Goal: Task Accomplishment & Management: Manage account settings

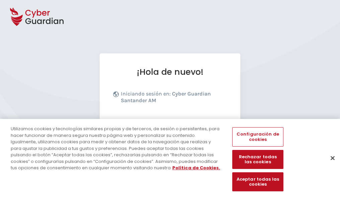
scroll to position [82, 0]
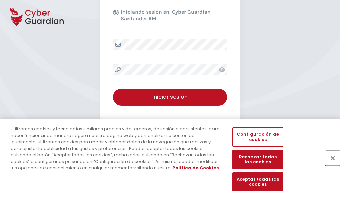
click at [329, 165] on button "Cerrar" at bounding box center [332, 158] width 15 height 15
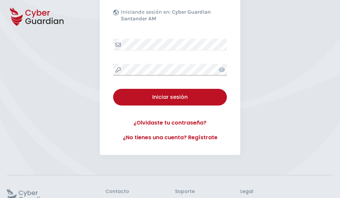
scroll to position [130, 0]
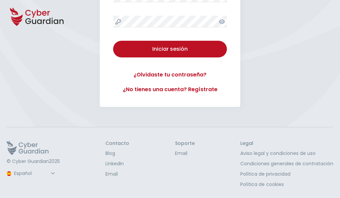
click at [113, 41] on button "Iniciar sesión" at bounding box center [170, 49] width 114 height 17
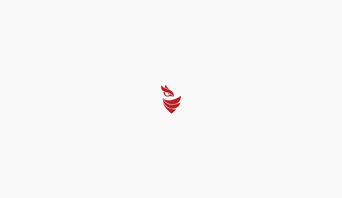
select select "Português (BR)"
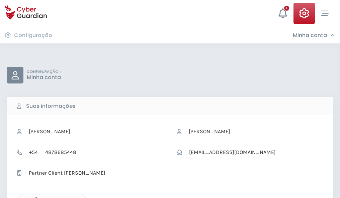
click at [34, 197] on icon "button" at bounding box center [35, 200] width 6 height 6
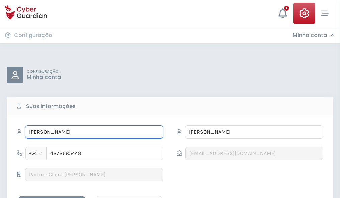
click at [94, 132] on input "ROCÍO" at bounding box center [94, 131] width 138 height 13
type input "R"
type input "Salud"
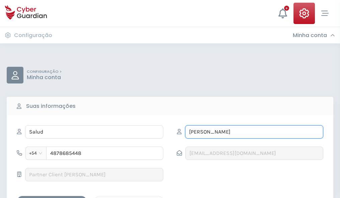
click at [254, 132] on input "VIZCAÍNO" at bounding box center [254, 131] width 138 height 13
type input "V"
type input "Saura"
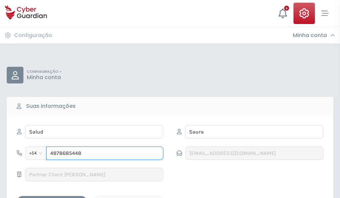
click at [105, 153] on input "4878685448" at bounding box center [104, 153] width 117 height 13
type input "4"
type input "4824261343"
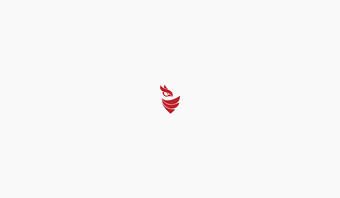
select select "Português (BR)"
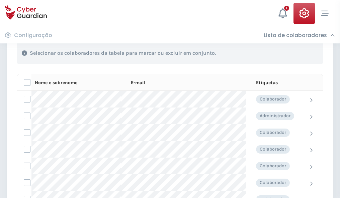
scroll to position [286, 0]
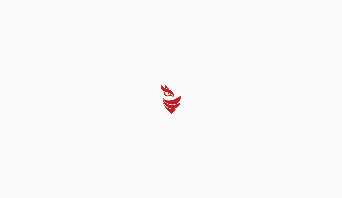
select select "Português (BR)"
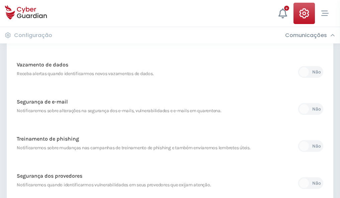
scroll to position [352, 0]
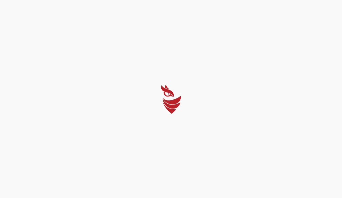
select select "Português (BR)"
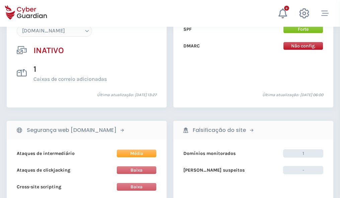
scroll to position [629, 0]
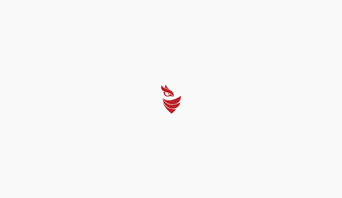
select select "Português (BR)"
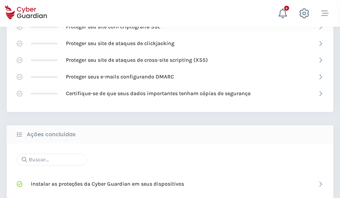
scroll to position [445, 0]
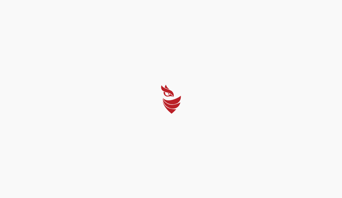
select select "Português (BR)"
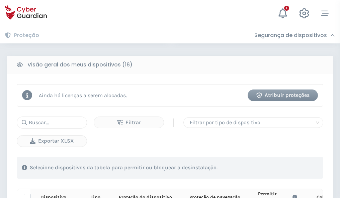
scroll to position [590, 0]
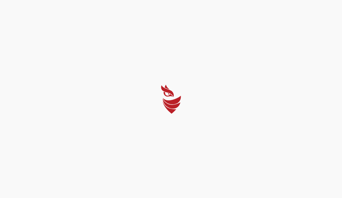
select select "Português (BR)"
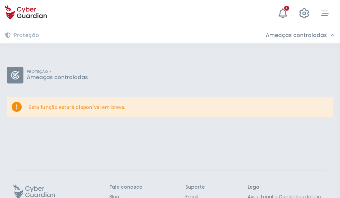
scroll to position [43, 0]
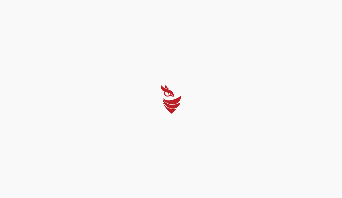
select select "Português (BR)"
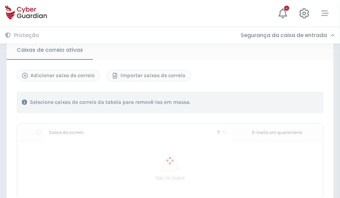
scroll to position [566, 0]
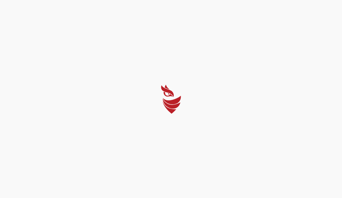
select select "Português (BR)"
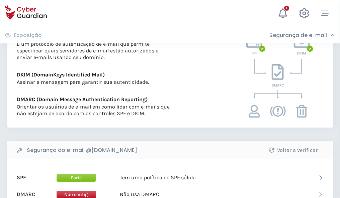
scroll to position [361, 0]
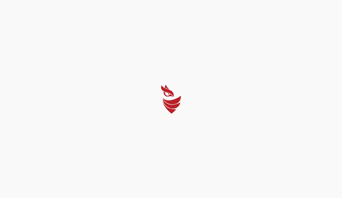
select select "Português (BR)"
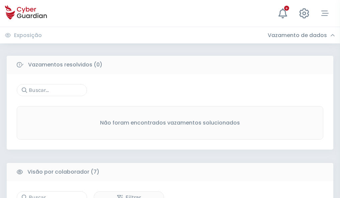
scroll to position [553, 0]
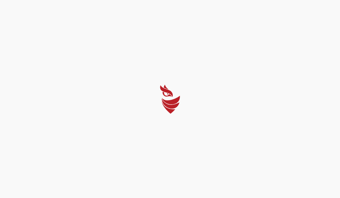
select select "Português (BR)"
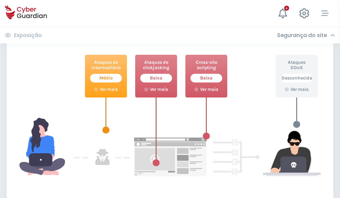
scroll to position [364, 0]
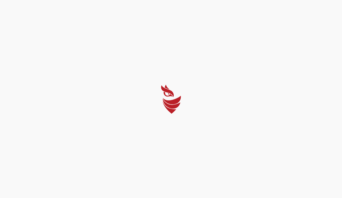
select select "Português (BR)"
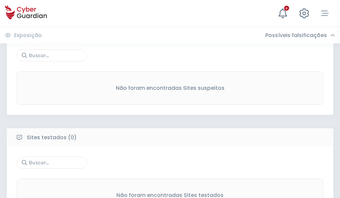
scroll to position [350, 0]
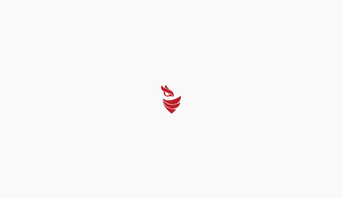
select select "Português (BR)"
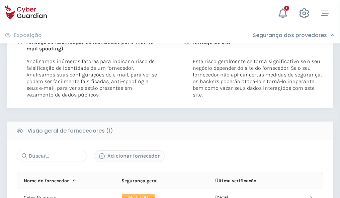
scroll to position [341, 0]
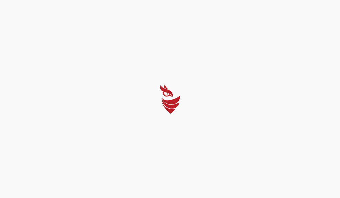
select select "Português (BR)"
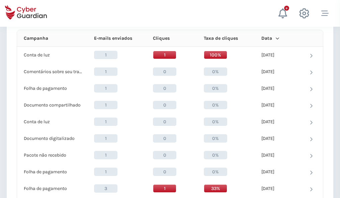
scroll to position [599, 0]
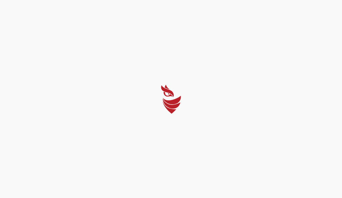
select select "Português (BR)"
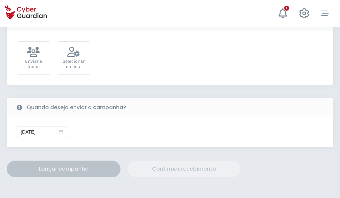
scroll to position [245, 0]
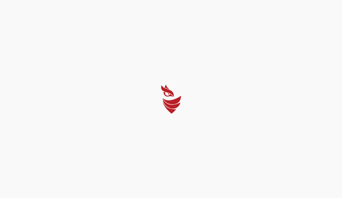
select select "Português (BR)"
